Goal: Communication & Community: Answer question/provide support

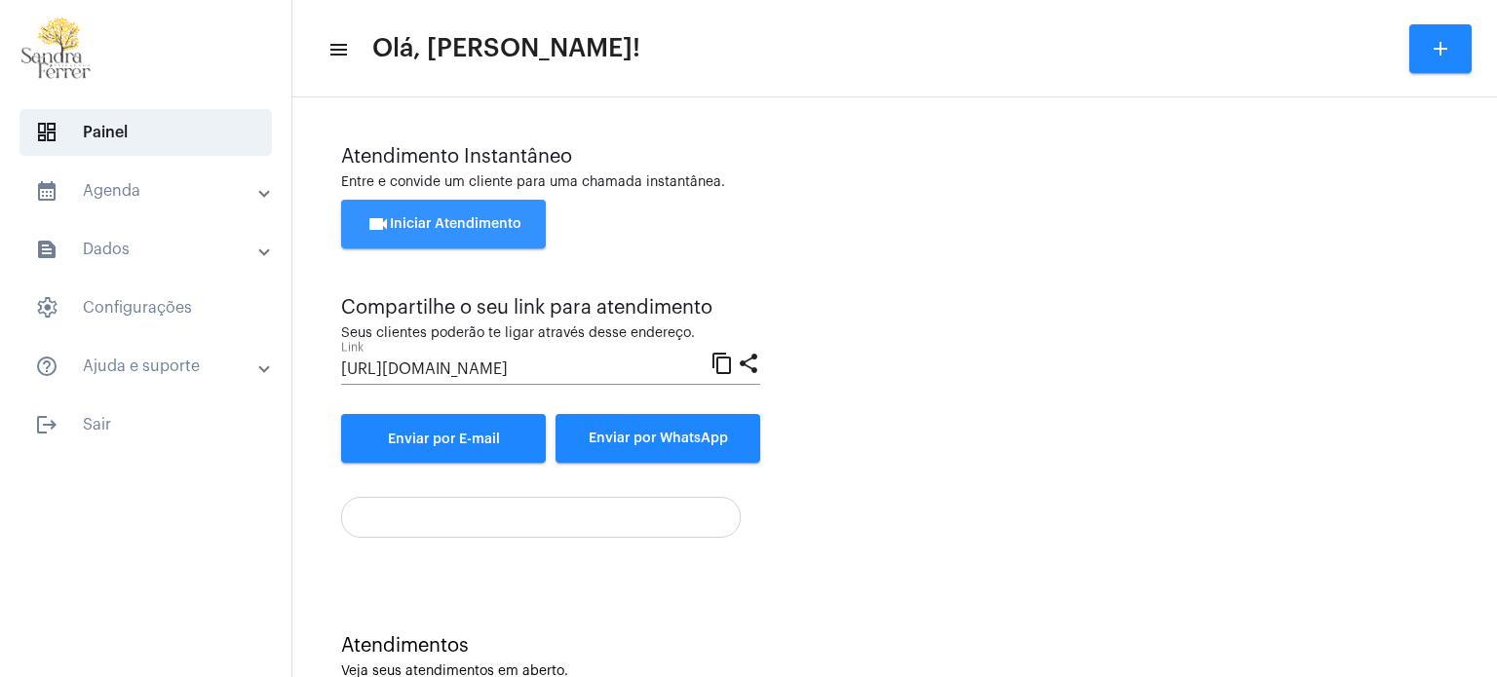
click at [414, 216] on button "videocam Iniciar Atendimento" at bounding box center [443, 224] width 205 height 49
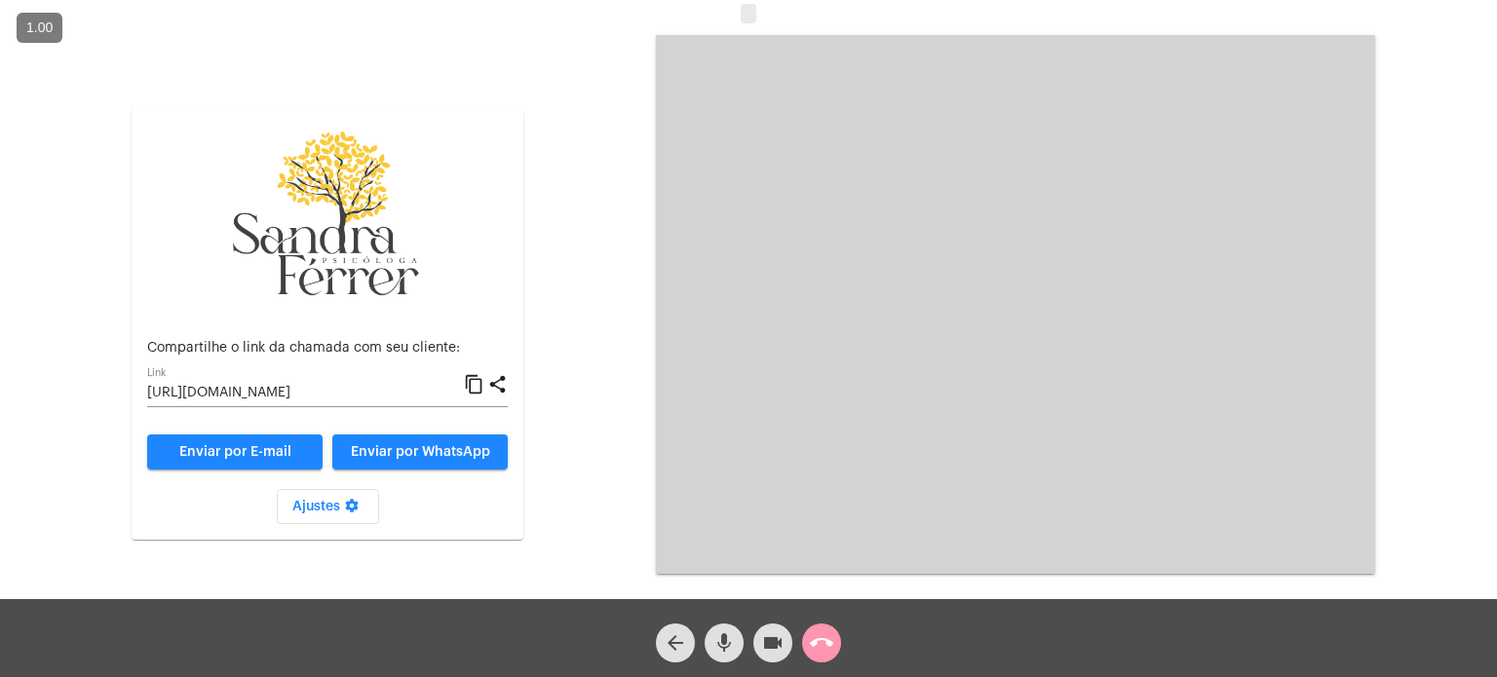
click at [479, 384] on mat-icon "content_copy" at bounding box center [474, 384] width 20 height 23
click at [472, 382] on mat-icon "content_copy" at bounding box center [474, 384] width 20 height 23
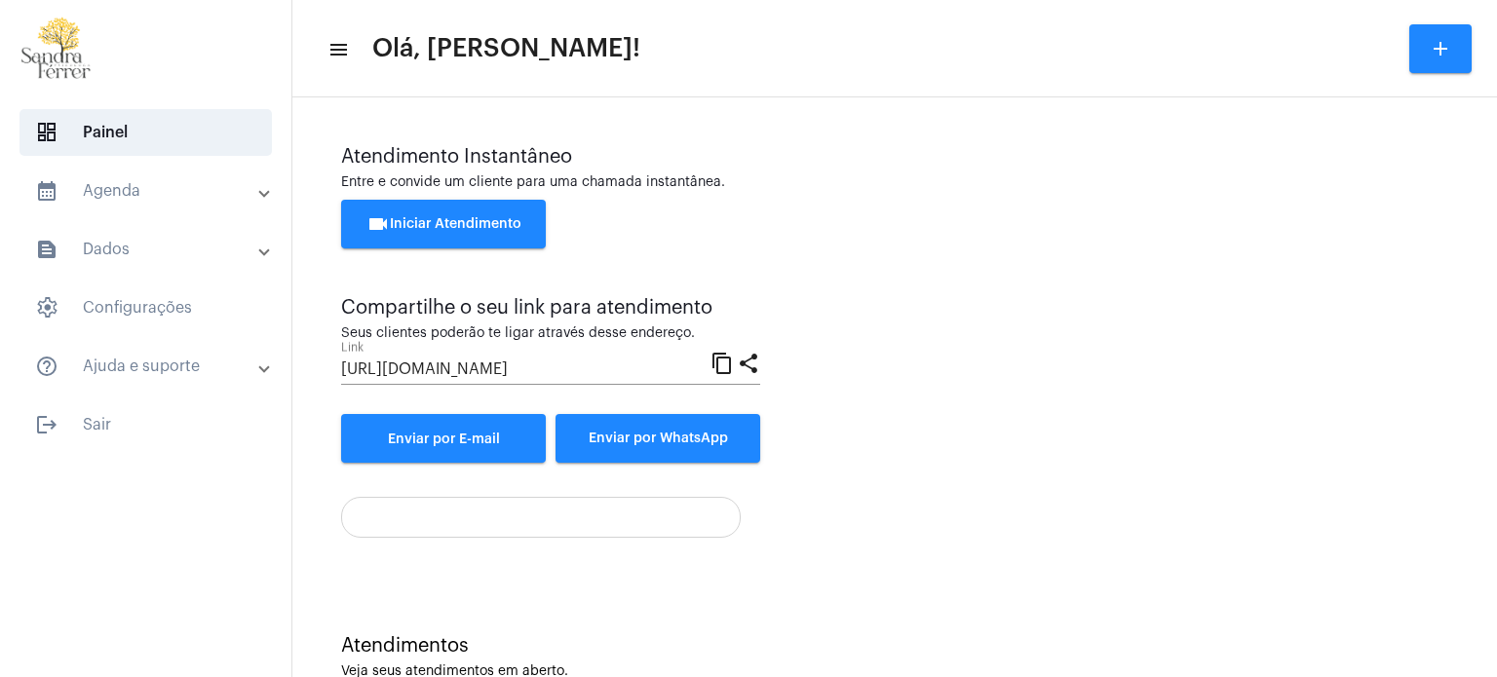
click at [438, 225] on span "videocam Iniciar Atendimento" at bounding box center [443, 224] width 155 height 14
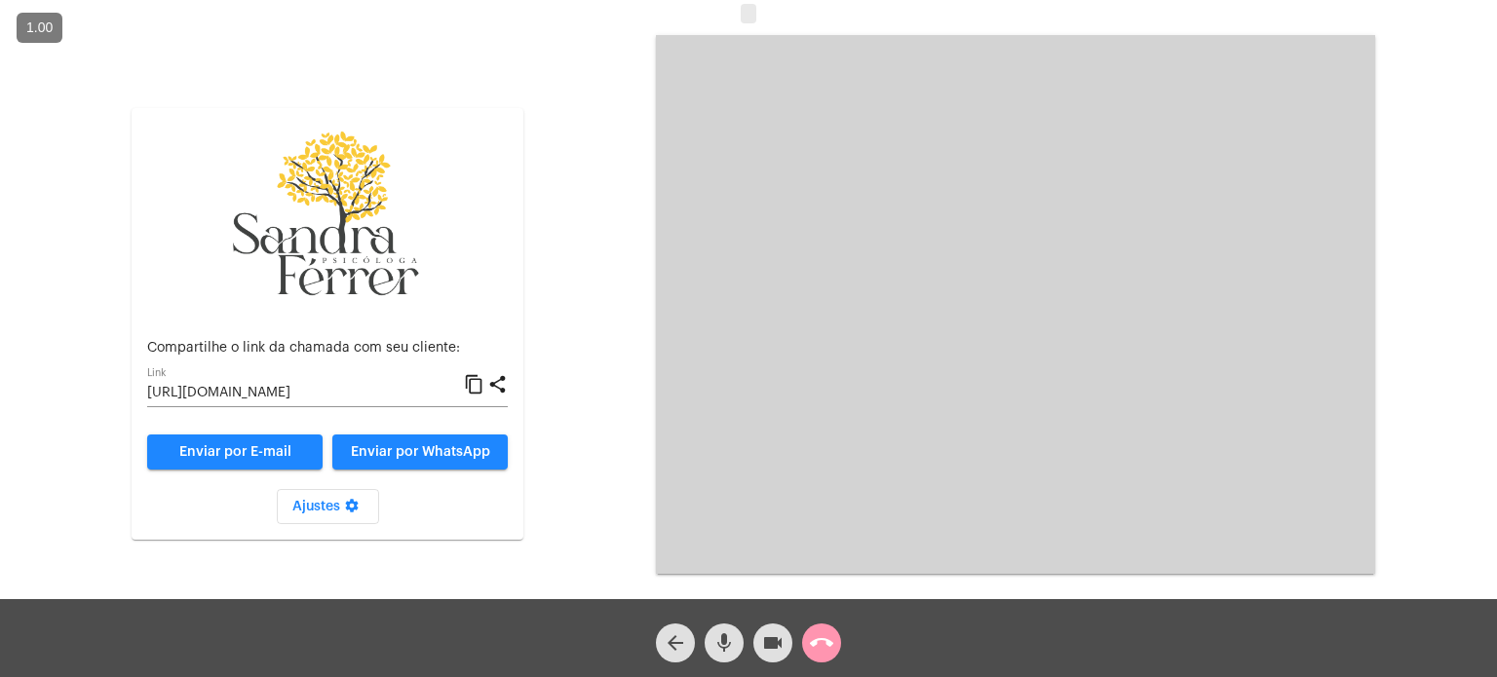
click at [468, 385] on mat-icon "content_copy" at bounding box center [474, 384] width 20 height 23
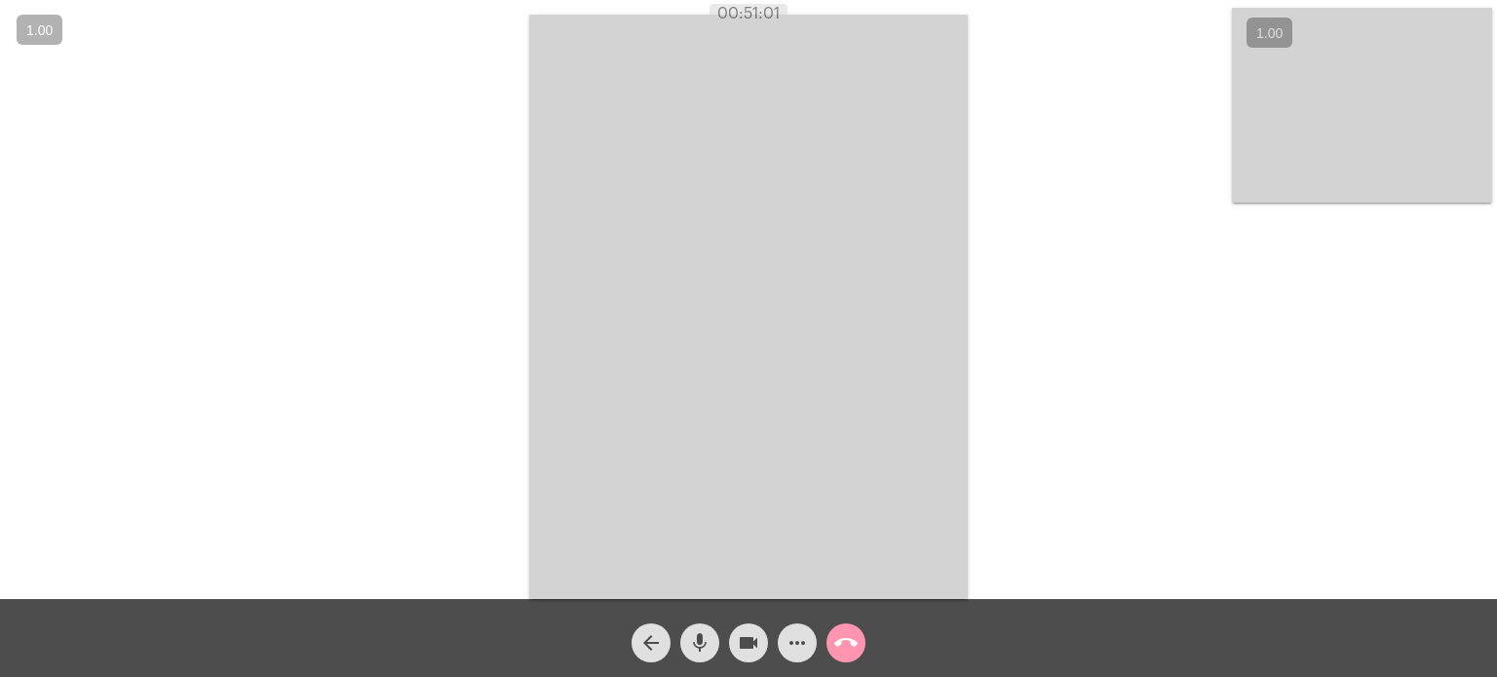
click at [841, 638] on mat-icon "call_end" at bounding box center [845, 643] width 23 height 23
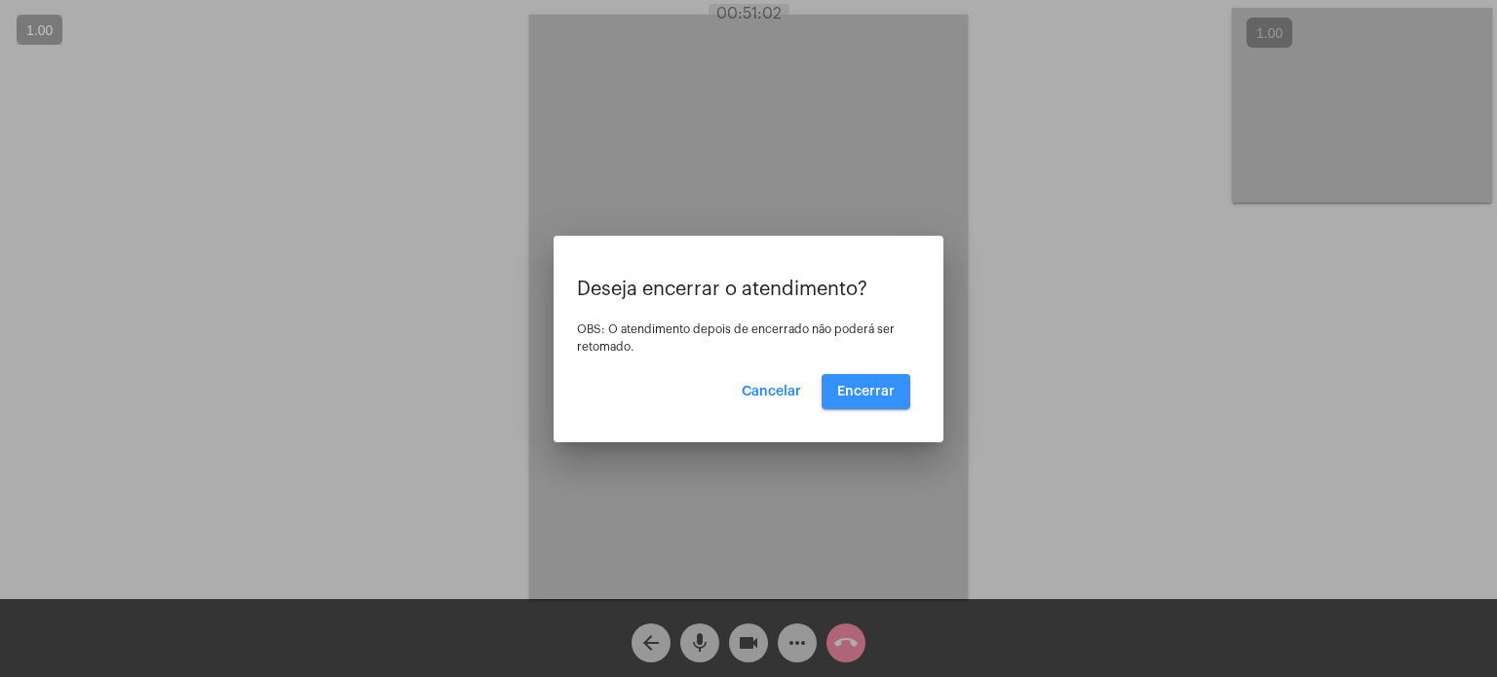
click at [881, 379] on button "Encerrar" at bounding box center [866, 391] width 89 height 35
